Goal: Task Accomplishment & Management: Use online tool/utility

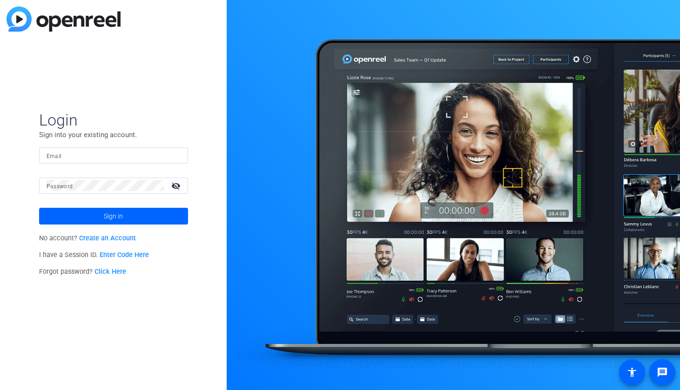
click at [92, 158] on input "Email" at bounding box center [114, 155] width 134 height 11
type input "[PERSON_NAME][EMAIL_ADDRESS][PERSON_NAME][PERSON_NAME][DOMAIN_NAME]"
click at [103, 176] on mat-form-field "Email [EMAIL_ADDRESS][PERSON_NAME][PERSON_NAME][DOMAIN_NAME]" at bounding box center [113, 162] width 149 height 30
click at [94, 219] on span at bounding box center [113, 216] width 149 height 22
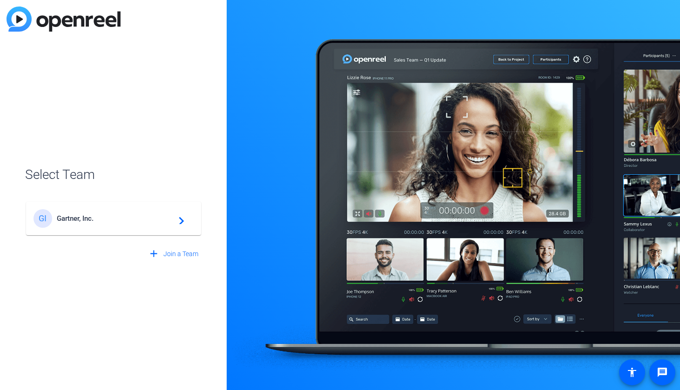
click at [87, 221] on span "Gartner, Inc." at bounding box center [115, 218] width 116 height 8
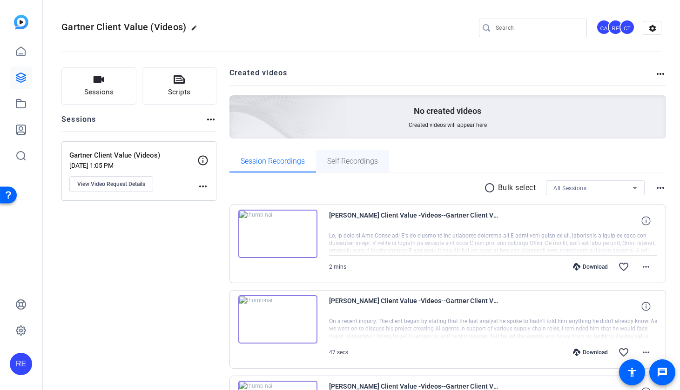
click at [355, 161] on span "Self Recordings" at bounding box center [352, 161] width 51 height 7
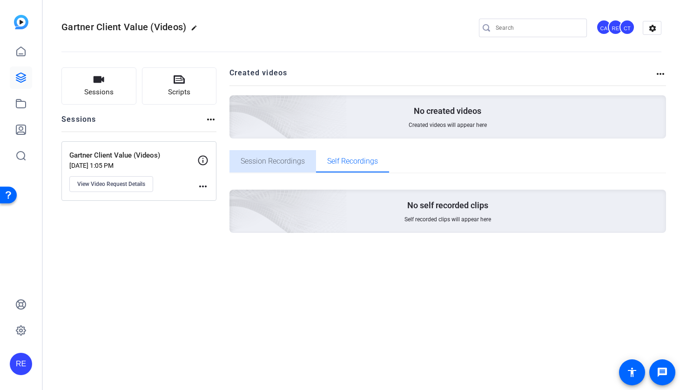
click at [275, 160] on span "Session Recordings" at bounding box center [273, 161] width 64 height 7
